Goal: Transaction & Acquisition: Purchase product/service

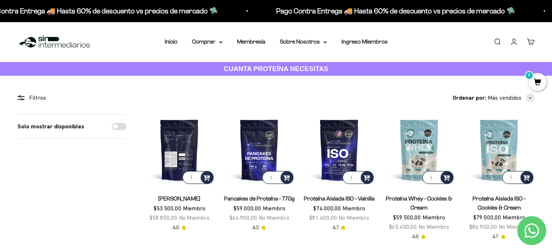
click at [186, 159] on img at bounding box center [179, 149] width 71 height 71
